Goal: Browse casually

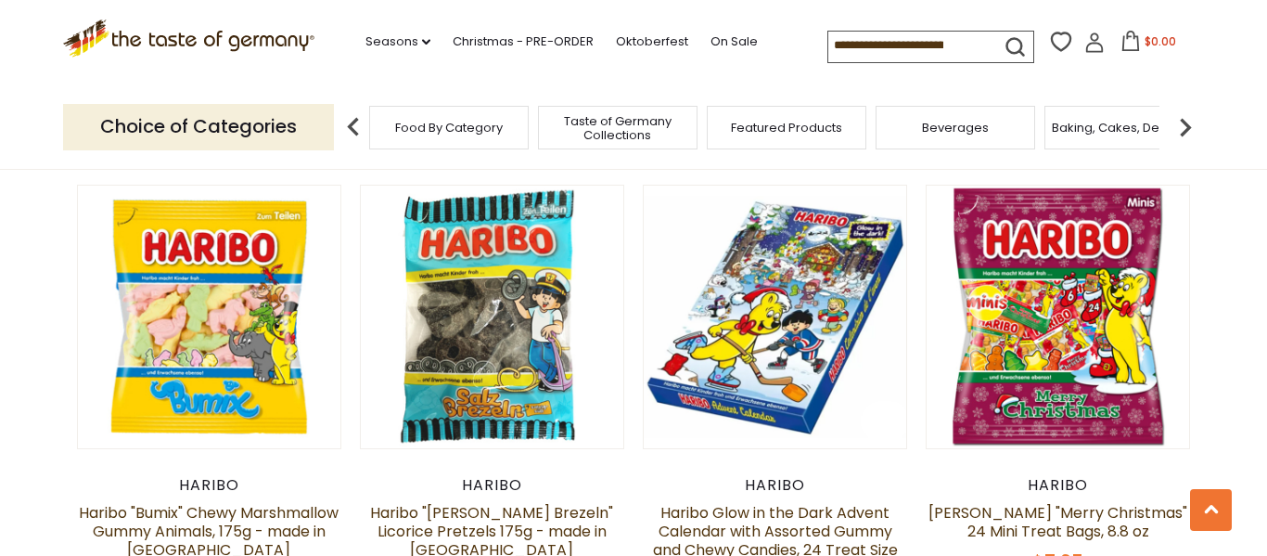
scroll to position [3803, 0]
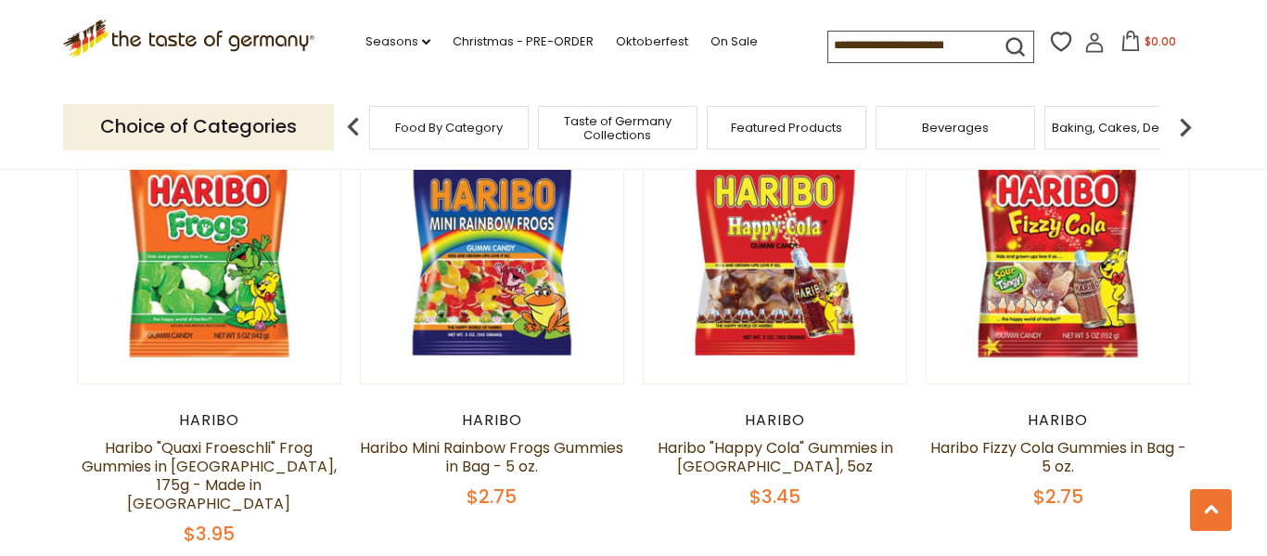
scroll to position [648, 0]
